Goal: Task Accomplishment & Management: Manage account settings

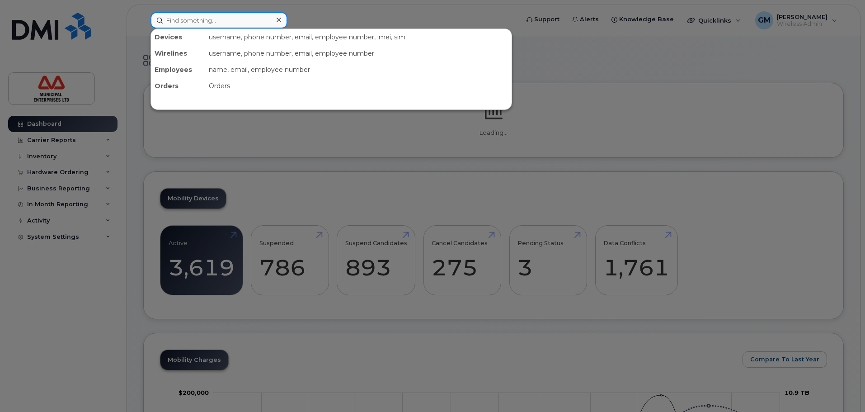
click at [210, 27] on input at bounding box center [218, 20] width 137 height 16
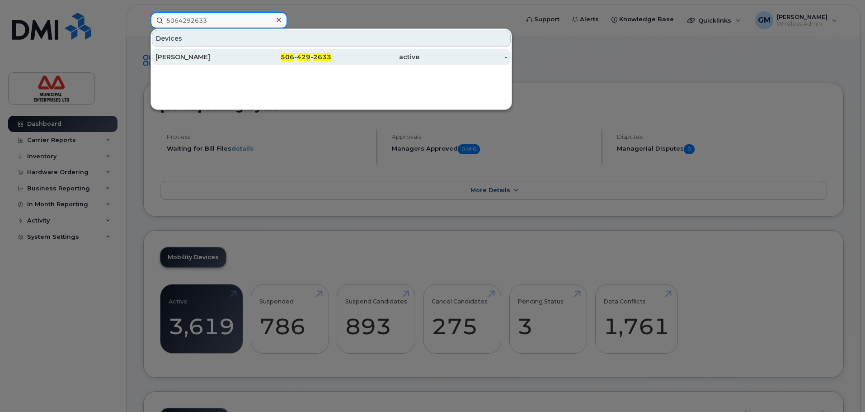
type input "5064292633"
click at [210, 55] on div "[PERSON_NAME]" at bounding box center [199, 56] width 88 height 9
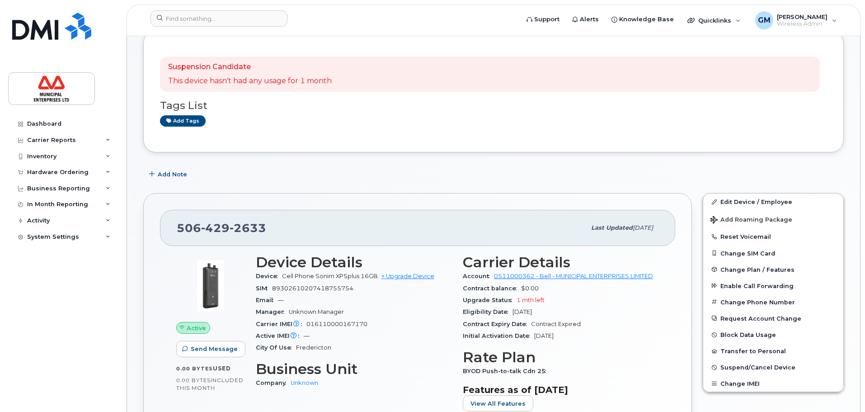
scroll to position [181, 0]
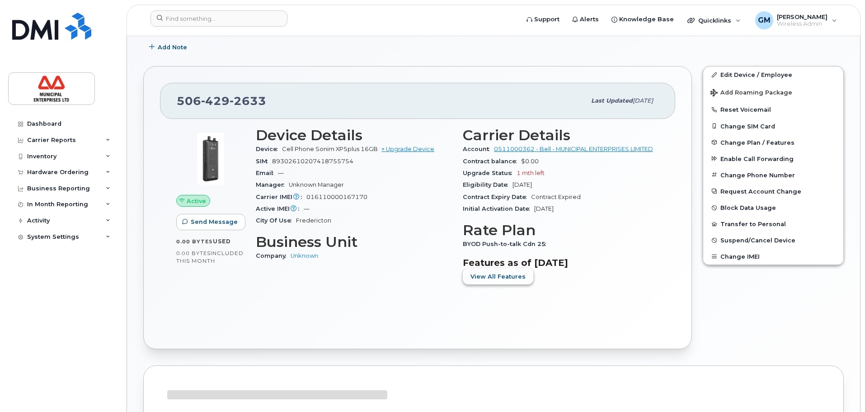
click at [497, 278] on span "View All Features" at bounding box center [497, 276] width 55 height 9
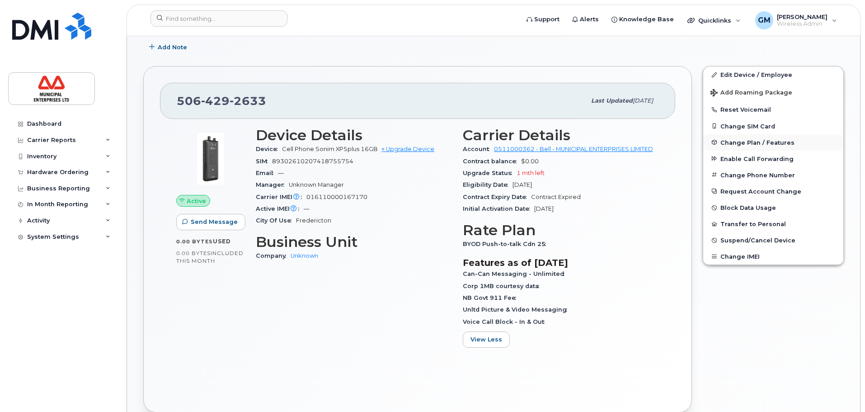
click at [750, 136] on button "Change Plan / Features" at bounding box center [773, 142] width 140 height 16
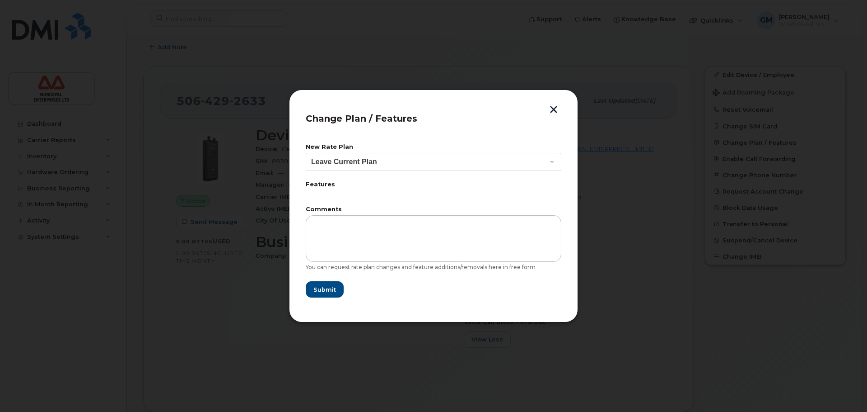
click at [318, 185] on label "Features" at bounding box center [434, 185] width 256 height 6
click at [362, 165] on select "Leave Current Plan BYOD Corp Smartshare 25 Corp SmartShare 65 Corp Smartshare 3…" at bounding box center [434, 162] width 256 height 18
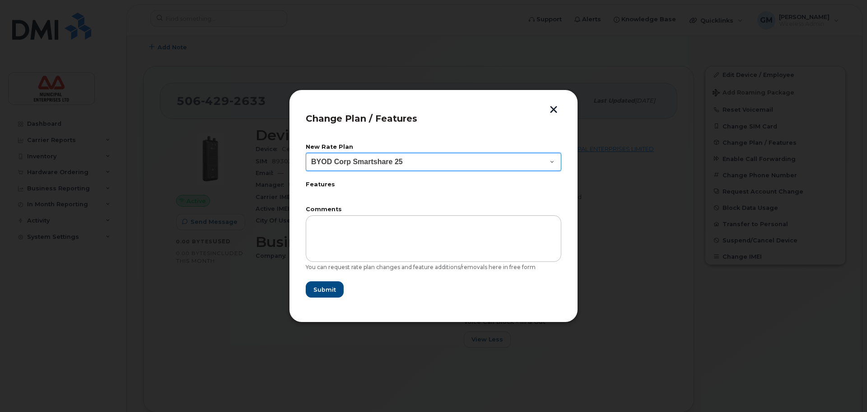
click at [306, 153] on select "Leave Current Plan BYOD Corp Smartshare 25 Corp SmartShare 65 Corp Smartshare 3…" at bounding box center [434, 162] width 256 height 18
click at [328, 185] on label "Features" at bounding box center [434, 185] width 256 height 6
click at [327, 185] on label "Features" at bounding box center [434, 185] width 256 height 6
click at [327, 183] on label "Features" at bounding box center [434, 185] width 256 height 6
click at [326, 183] on label "Features" at bounding box center [434, 185] width 256 height 6
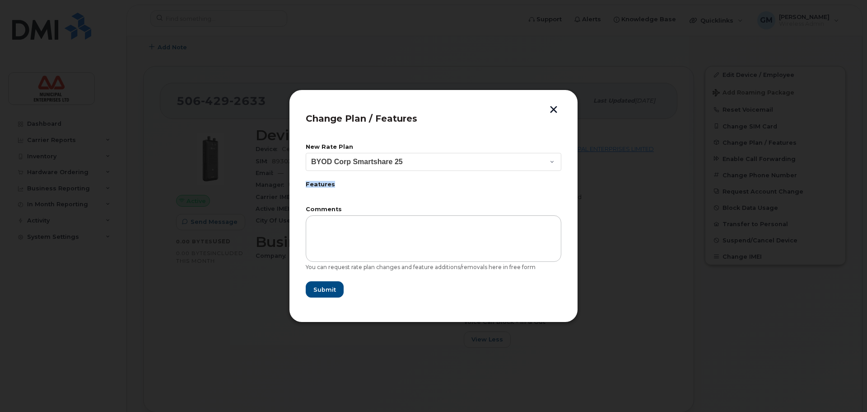
click at [326, 183] on label "Features" at bounding box center [434, 185] width 256 height 6
click at [430, 203] on form "New Rate Plan Leave Current Plan BYOD Corp Smartshare 25 Corp SmartShare 65 Cor…" at bounding box center [434, 221] width 256 height 154
click at [518, 160] on select "Leave Current Plan BYOD Corp Smartshare 25 Corp SmartShare 65 Corp Smartshare 3…" at bounding box center [434, 162] width 256 height 18
select select "5051"
click at [306, 153] on select "Leave Current Plan BYOD Corp Smartshare 25 Corp SmartShare 65 Corp Smartshare 3…" at bounding box center [434, 162] width 256 height 18
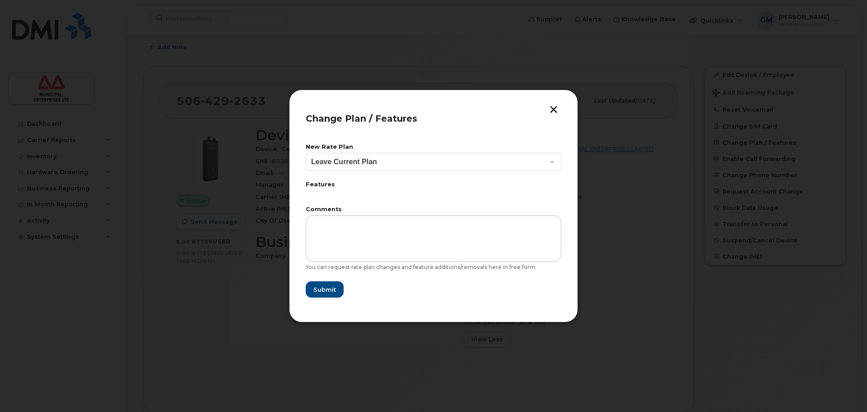
click at [549, 113] on button "button" at bounding box center [554, 110] width 14 height 9
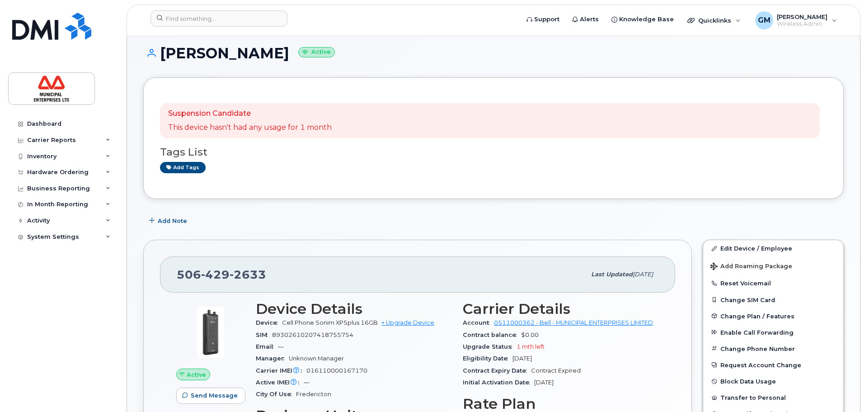
scroll to position [0, 0]
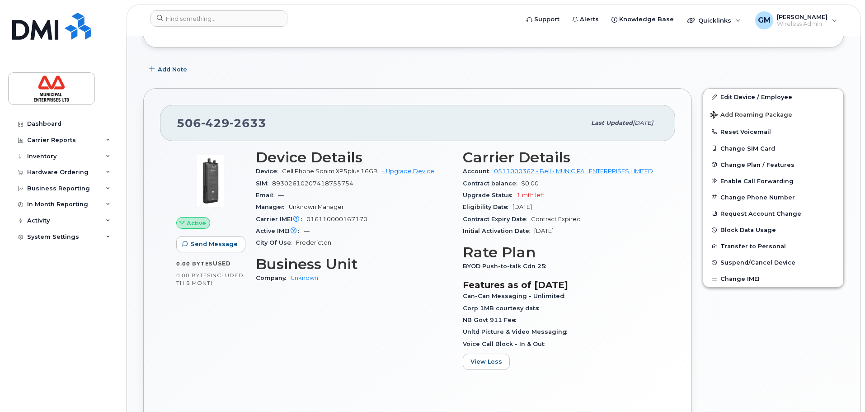
scroll to position [181, 0]
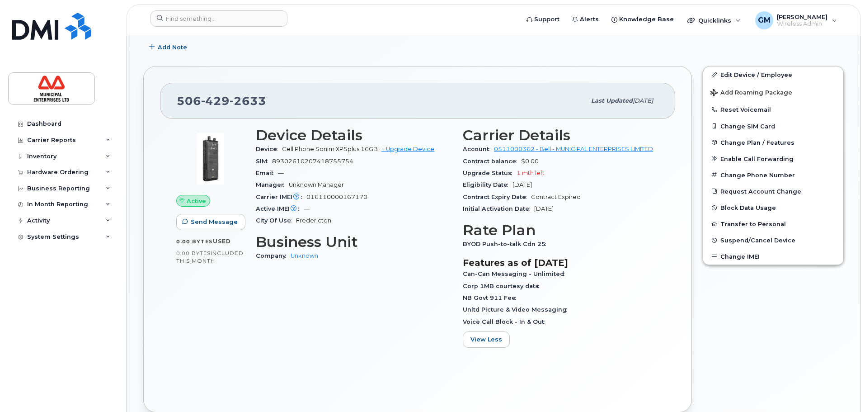
click at [304, 338] on div "Device Details Device Cell Phone Sonim XP5plus 16GB + Upgrade Device SIM 893026…" at bounding box center [353, 241] width 207 height 238
drag, startPoint x: 284, startPoint y: 99, endPoint x: 174, endPoint y: 102, distance: 109.8
click at [174, 102] on div "506 429 2633 Last updated Aug 19, 2025" at bounding box center [417, 101] width 515 height 36
copy span "506 429 2633"
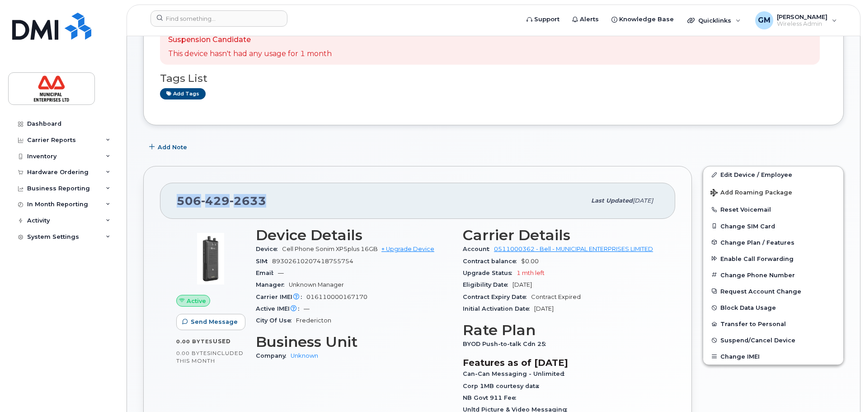
scroll to position [90, 0]
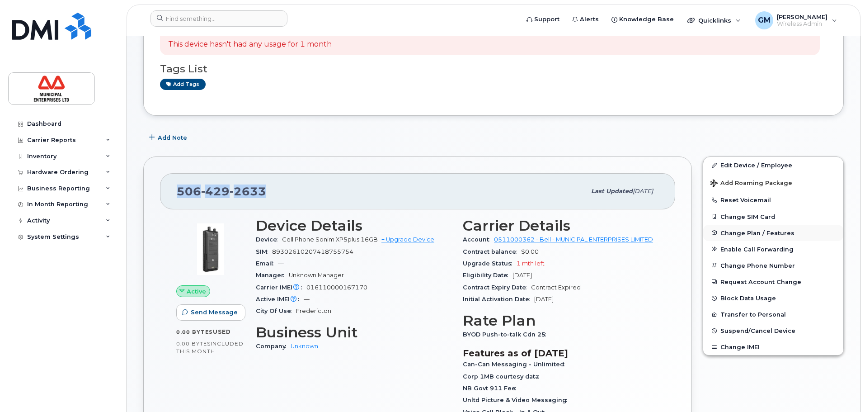
click at [755, 234] on span "Change Plan / Features" at bounding box center [757, 232] width 74 height 7
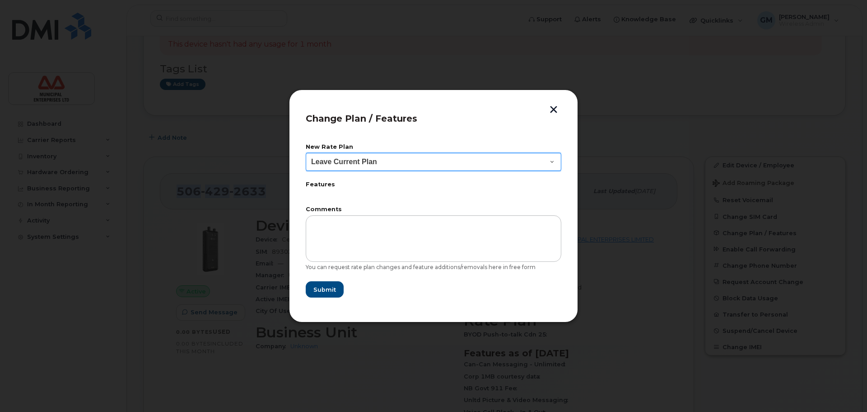
click at [376, 168] on select "Leave Current Plan BYOD Corp Smartshare 25 Corp SmartShare 65 Corp Smartshare 3…" at bounding box center [434, 162] width 256 height 18
select select "2720"
click at [306, 153] on select "Leave Current Plan BYOD Corp Smartshare 25 Corp SmartShare 65 Corp Smartshare 3…" at bounding box center [434, 162] width 256 height 18
click at [406, 188] on div "Features" at bounding box center [434, 186] width 256 height 9
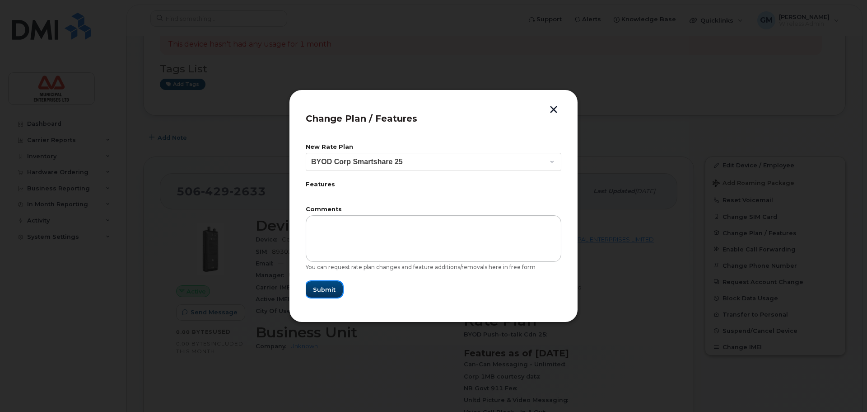
click at [326, 290] on span "Submit" at bounding box center [324, 289] width 23 height 9
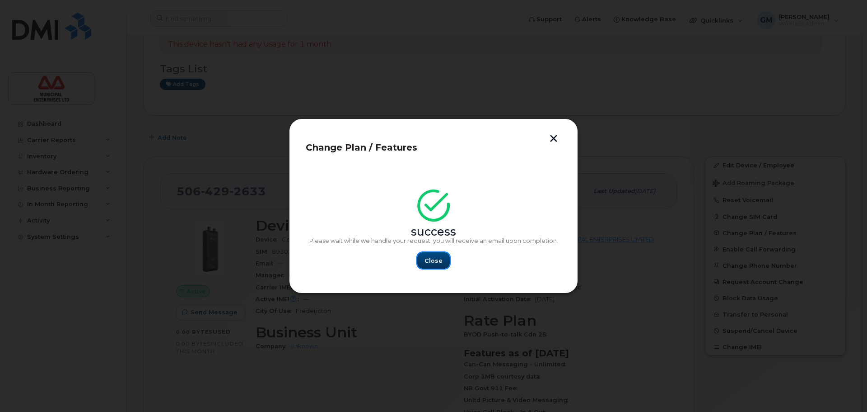
click at [427, 257] on span "Close" at bounding box center [434, 260] width 18 height 9
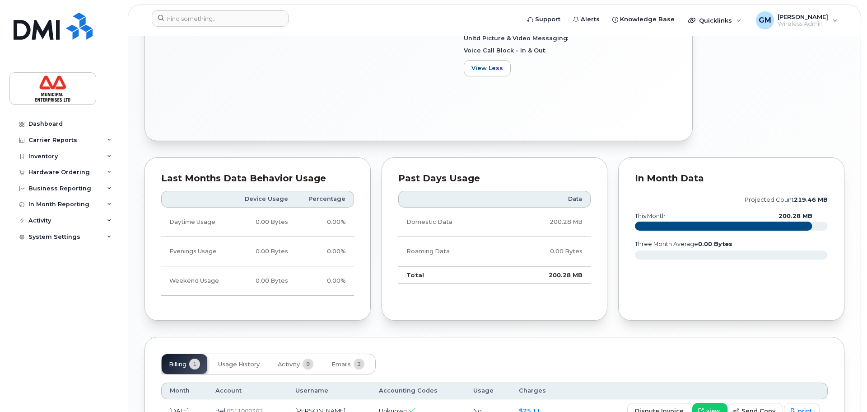
scroll to position [533, 0]
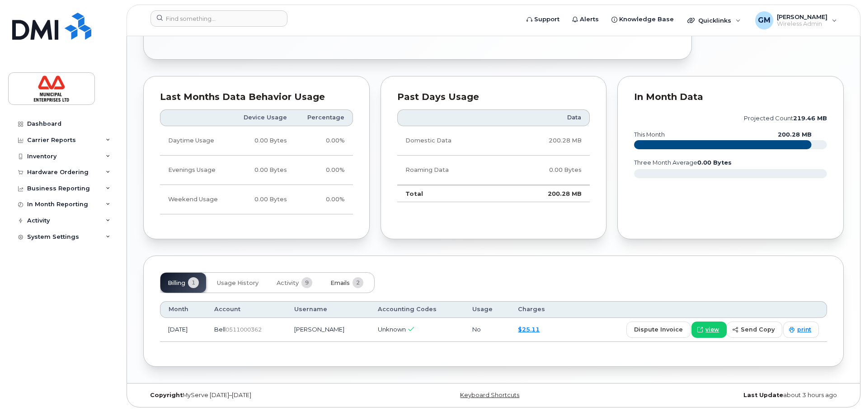
click at [343, 284] on span "Emails" at bounding box center [339, 282] width 19 height 7
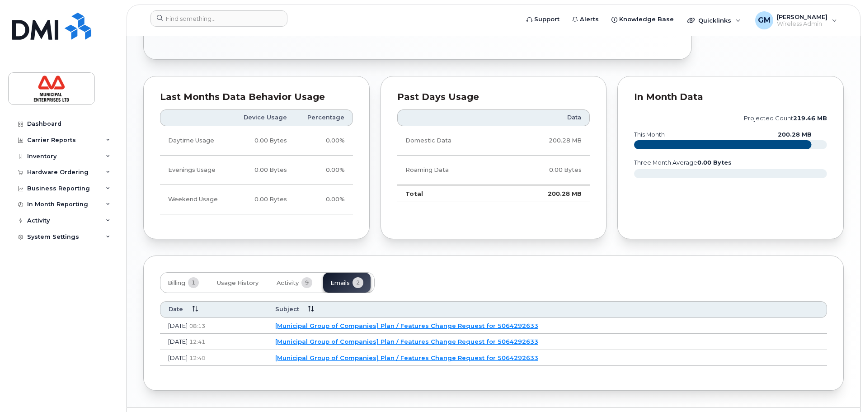
click at [442, 322] on link "[Municipal Group of Companies] Plan / Features Change Request for 5064292633" at bounding box center [406, 325] width 263 height 7
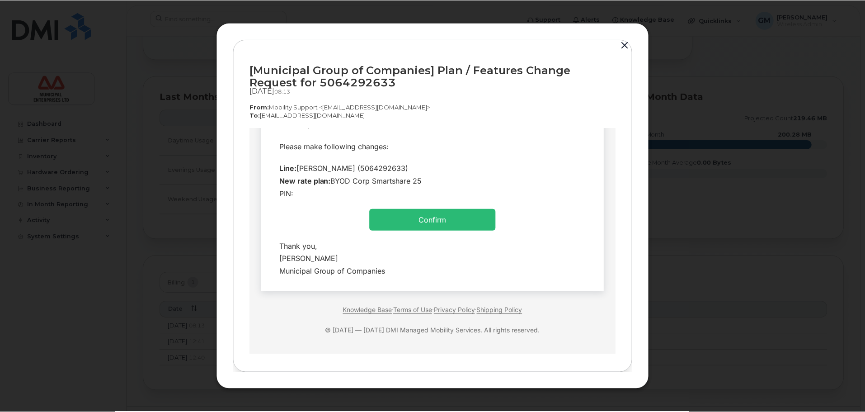
scroll to position [89, 0]
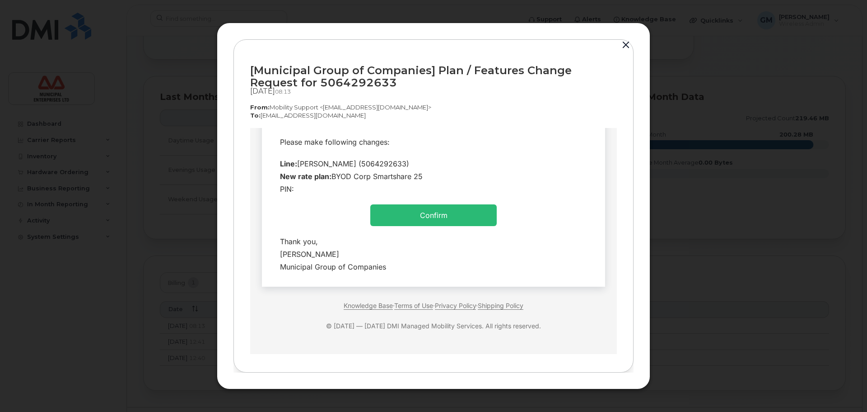
click at [447, 216] on td "Confirm" at bounding box center [433, 215] width 126 height 22
click at [432, 216] on link "Confirm" at bounding box center [434, 214] width 28 height 9
click at [422, 214] on link "Confirm" at bounding box center [434, 214] width 28 height 9
click at [623, 48] on button "button" at bounding box center [626, 45] width 14 height 13
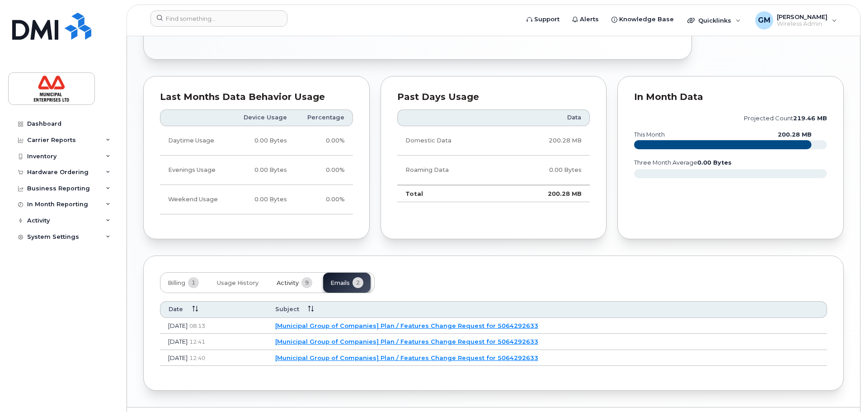
click at [300, 285] on button "Activity 9" at bounding box center [294, 282] width 50 height 20
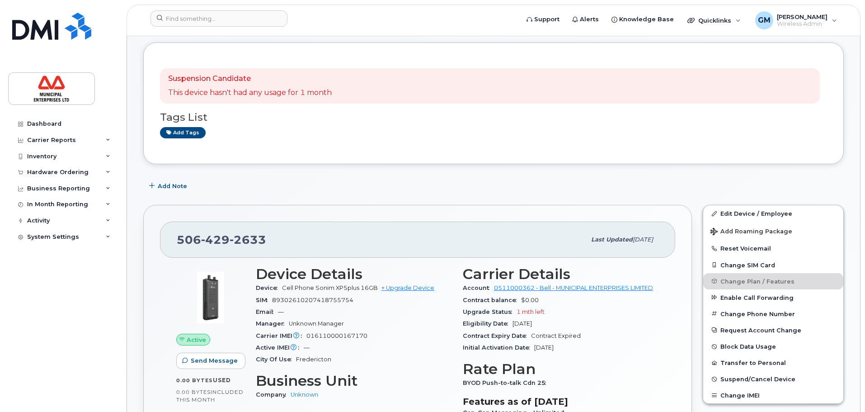
scroll to position [0, 0]
